Goal: Navigation & Orientation: Find specific page/section

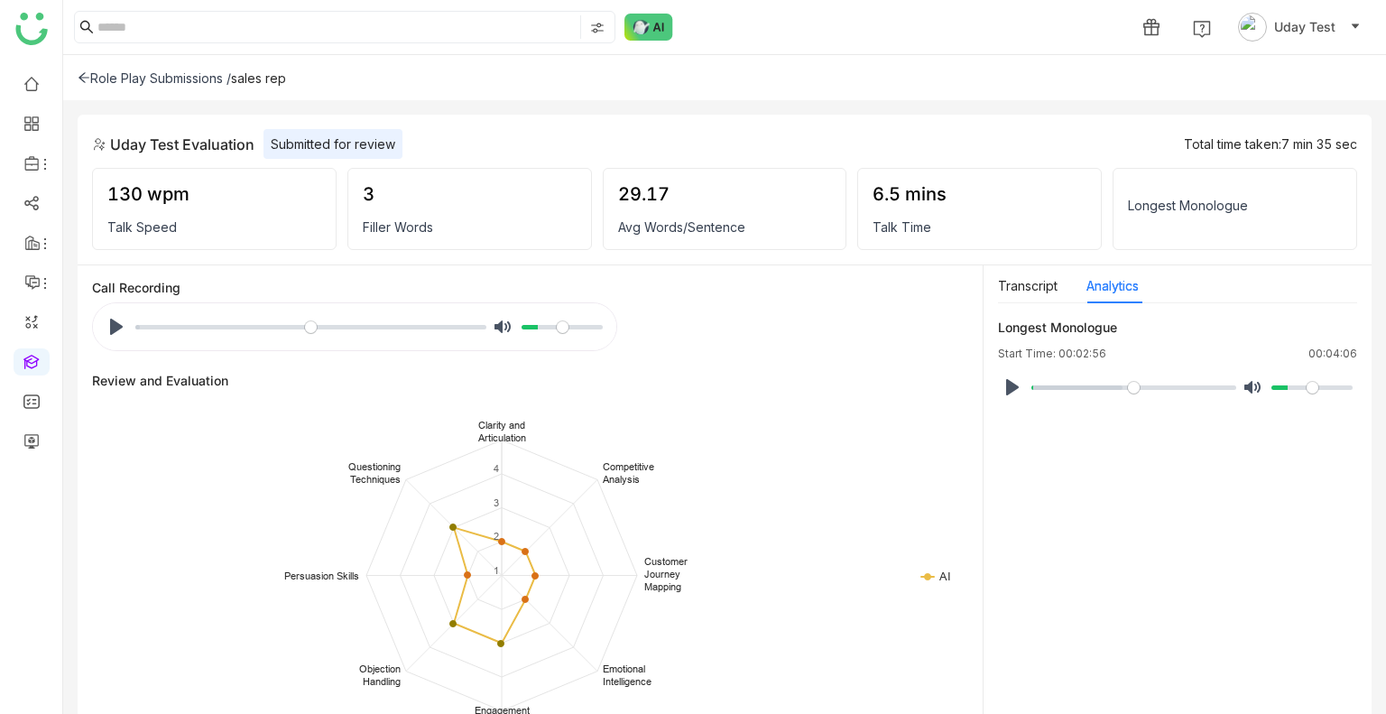
click at [1017, 151] on div "Uday Test Evaluation Submitted for review Total time taken: 7 min 35 sec" at bounding box center [724, 144] width 1265 height 30
click at [988, 169] on div "6.5 mins Talk Time" at bounding box center [979, 209] width 245 height 82
click at [88, 73] on icon at bounding box center [84, 77] width 13 height 13
